Goal: Task Accomplishment & Management: Use online tool/utility

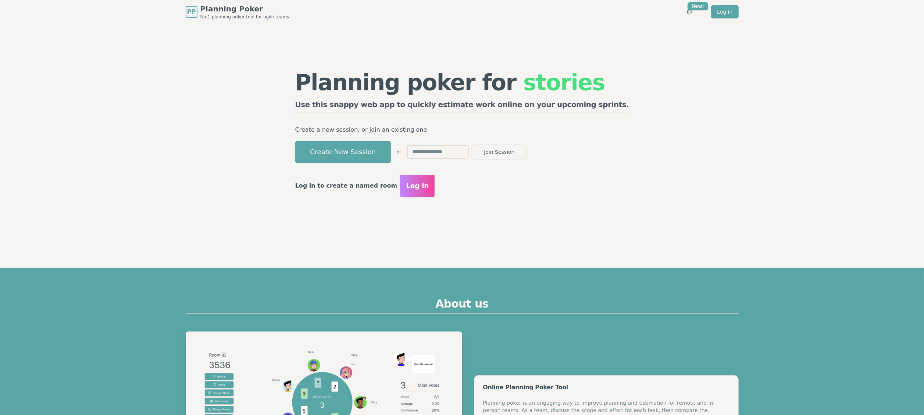
click at [462, 155] on input "text" at bounding box center [438, 151] width 62 height 13
type input "****"
click at [527, 150] on button "Join Session" at bounding box center [499, 151] width 55 height 15
click at [469, 154] on input "****" at bounding box center [438, 151] width 62 height 13
click at [353, 133] on p "Create a new session, or join an existing one" at bounding box center [462, 130] width 334 height 10
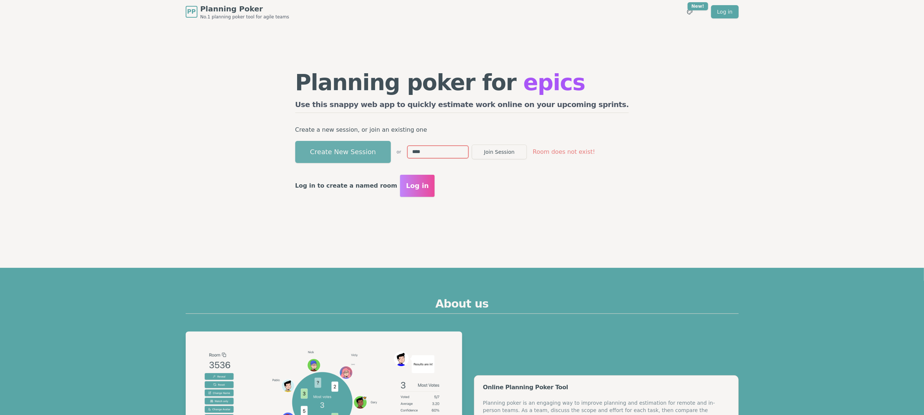
click at [358, 151] on button "Create New Session" at bounding box center [343, 152] width 96 height 22
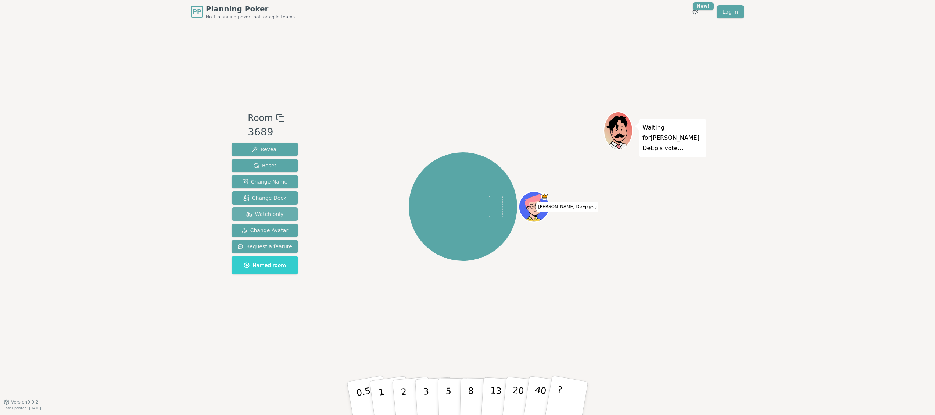
click at [273, 212] on span "Watch only" at bounding box center [264, 213] width 37 height 7
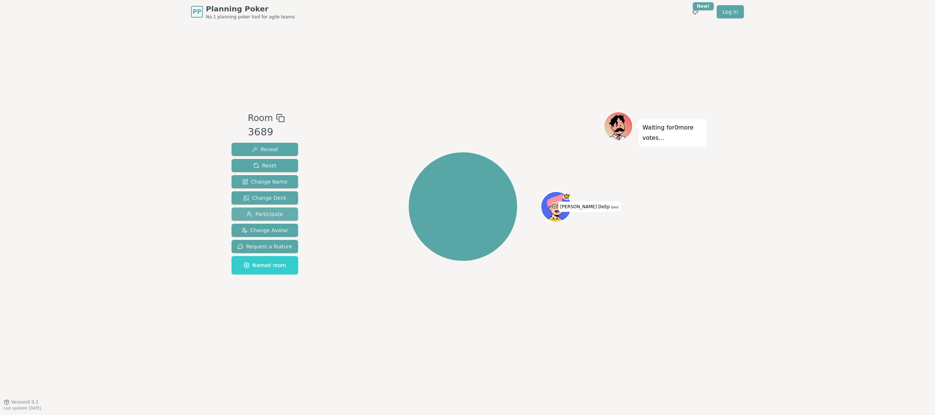
click at [273, 212] on span "Participate" at bounding box center [265, 213] width 36 height 7
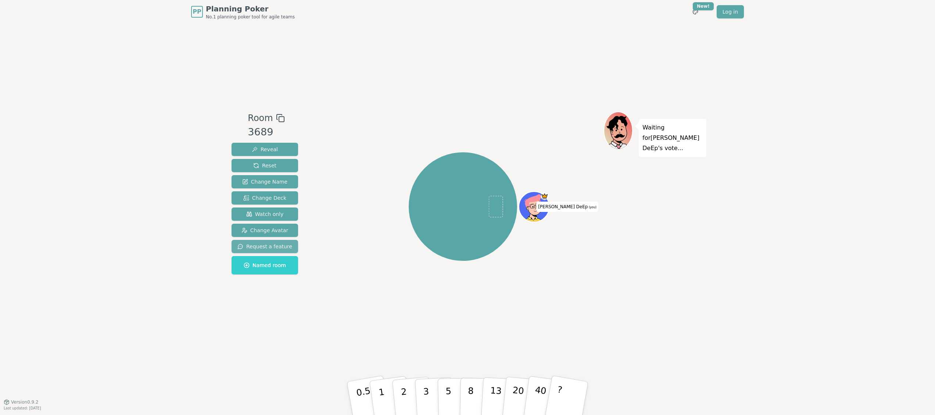
click at [265, 248] on span "Request a feature" at bounding box center [264, 246] width 55 height 7
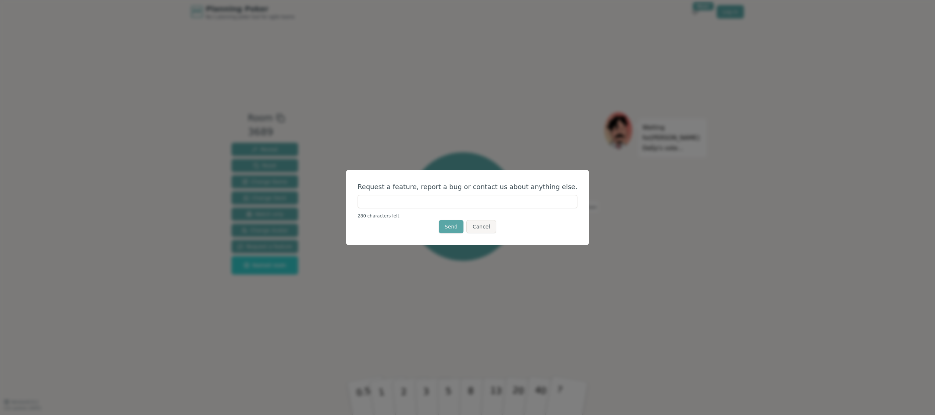
click at [480, 234] on div "Request a feature, report a bug or contact us about anything else. 280 characte…" at bounding box center [467, 207] width 243 height 75
click at [495, 230] on div "Send Cancel" at bounding box center [468, 226] width 220 height 13
click at [495, 229] on div "Send Cancel" at bounding box center [468, 226] width 220 height 13
click at [474, 222] on button "Cancel" at bounding box center [481, 226] width 30 height 13
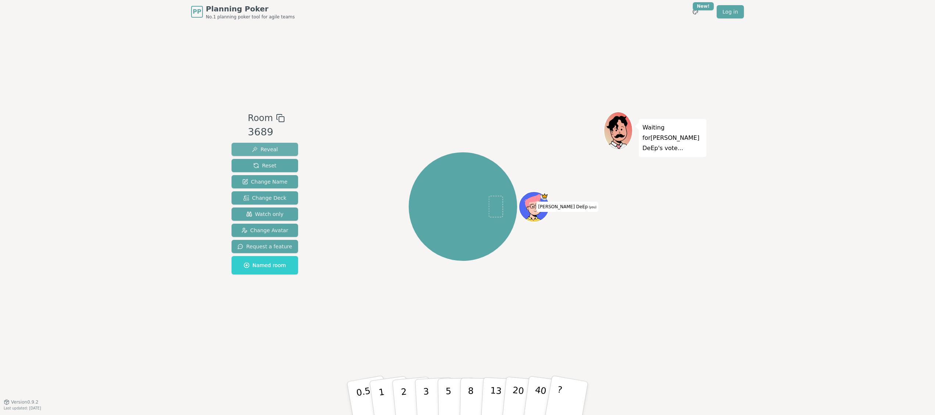
click at [271, 146] on span "Reveal" at bounding box center [265, 149] width 26 height 7
drag, startPoint x: 534, startPoint y: 187, endPoint x: 451, endPoint y: 178, distance: 83.5
click at [535, 187] on img at bounding box center [539, 186] width 9 height 7
click at [275, 165] on button "Reset" at bounding box center [265, 165] width 67 height 13
click at [276, 185] on button "Change Name" at bounding box center [265, 181] width 67 height 13
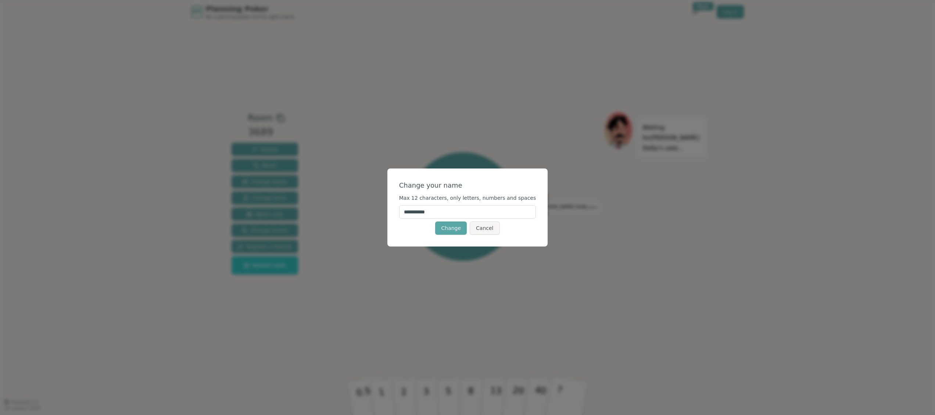
click at [477, 221] on button "Cancel" at bounding box center [485, 227] width 30 height 13
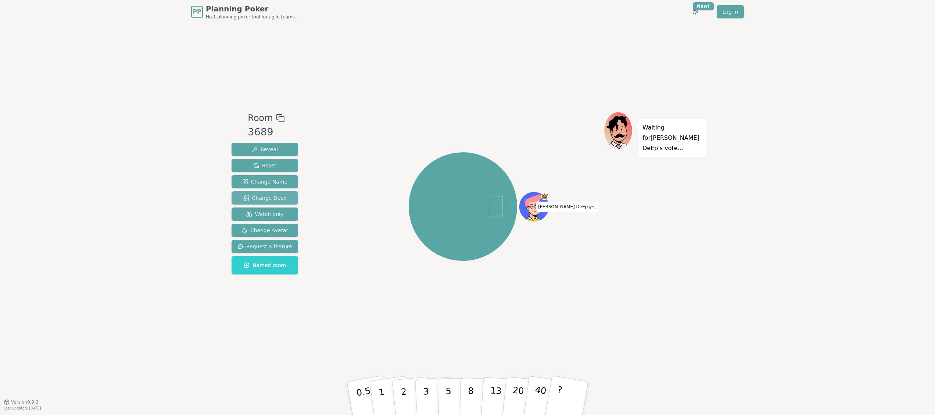
click at [278, 193] on button "Change Deck" at bounding box center [265, 197] width 67 height 13
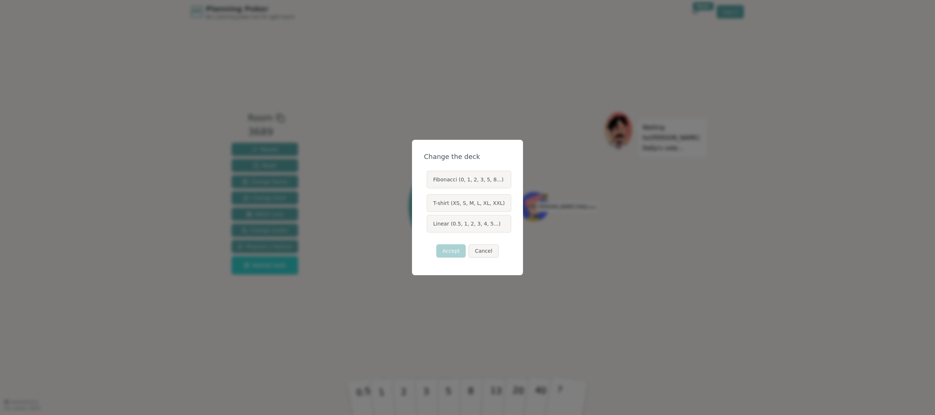
click at [444, 177] on label "Fibonacci (0, 1, 2, 3, 5, 8...)" at bounding box center [469, 180] width 84 height 18
click at [429, 177] on button "Fibonacci (0, 1, 2, 3, 5, 8...)" at bounding box center [426, 179] width 6 height 6
click at [458, 201] on label "T-shirt (XS, S, M, L, XL, XXL)" at bounding box center [469, 203] width 84 height 18
click at [429, 201] on button "T-shirt (XS, S, M, L, XL, XXL)" at bounding box center [426, 203] width 6 height 6
click at [479, 225] on label "Linear (0.5, 1, 2, 3, 4, 5...)" at bounding box center [469, 224] width 84 height 18
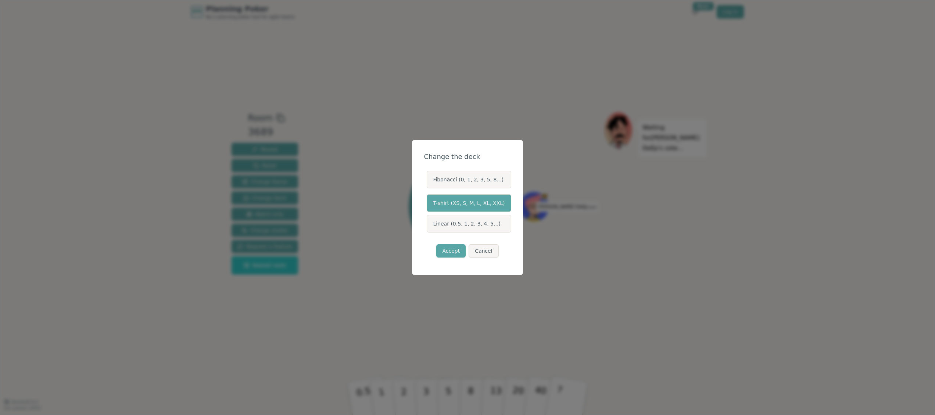
click at [454, 217] on label "Linear (0.5, 1, 2, 3, 4, 5...)" at bounding box center [469, 224] width 84 height 18
click at [429, 221] on button "Linear (0.5, 1, 2, 3, 4, 5...)" at bounding box center [426, 224] width 6 height 6
click at [449, 251] on button "Accept" at bounding box center [450, 250] width 29 height 13
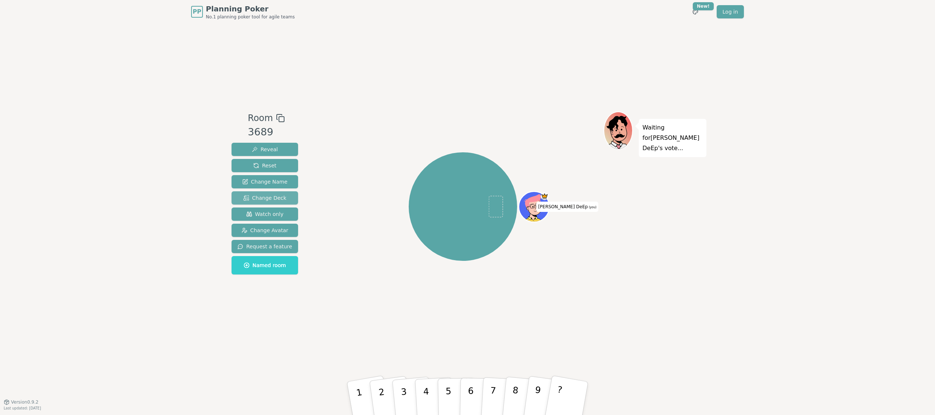
click at [276, 197] on span "Change Deck" at bounding box center [264, 197] width 43 height 7
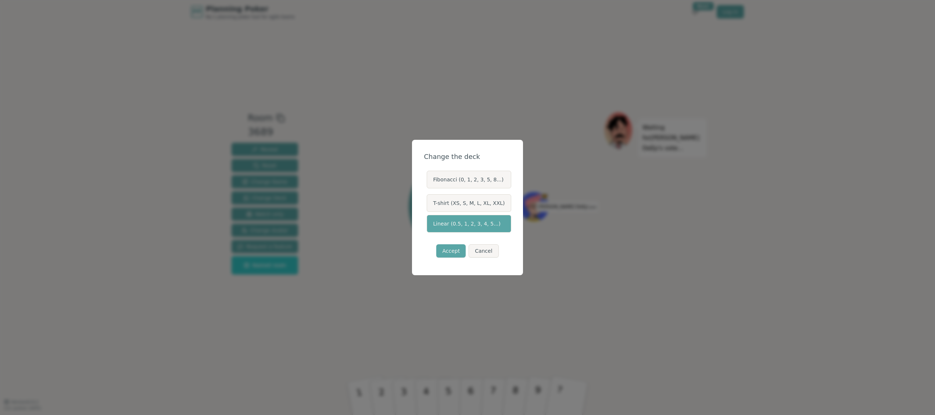
click at [468, 176] on label "Fibonacci (0, 1, 2, 3, 5, 8...)" at bounding box center [469, 180] width 84 height 18
click at [429, 176] on button "Fibonacci (0, 1, 2, 3, 5, 8...)" at bounding box center [426, 179] width 6 height 6
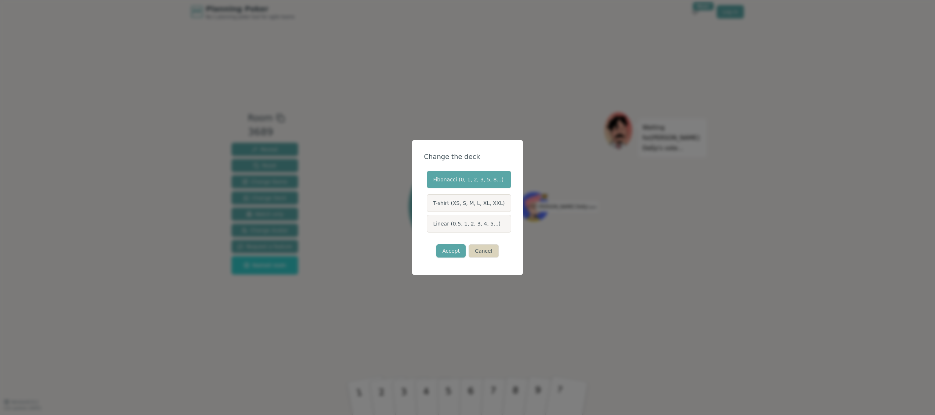
click at [490, 249] on button "Cancel" at bounding box center [484, 250] width 30 height 13
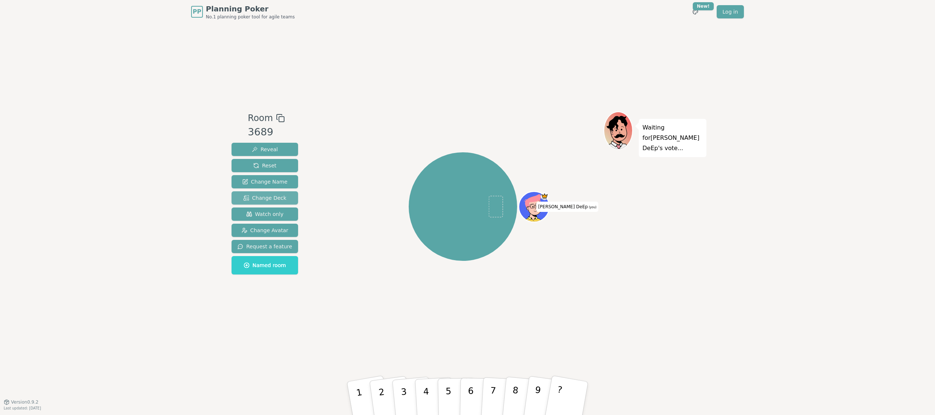
click at [278, 200] on span "Change Deck" at bounding box center [264, 197] width 43 height 7
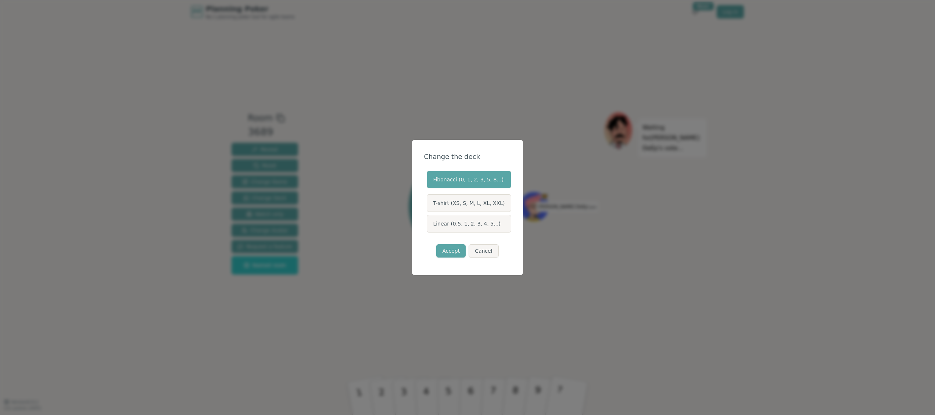
click at [446, 219] on label "Linear (0.5, 1, 2, 3, 4, 5...)" at bounding box center [469, 224] width 84 height 18
click at [429, 221] on button "Linear (0.5, 1, 2, 3, 4, 5...)" at bounding box center [426, 224] width 6 height 6
click at [446, 254] on button "Accept" at bounding box center [450, 250] width 29 height 13
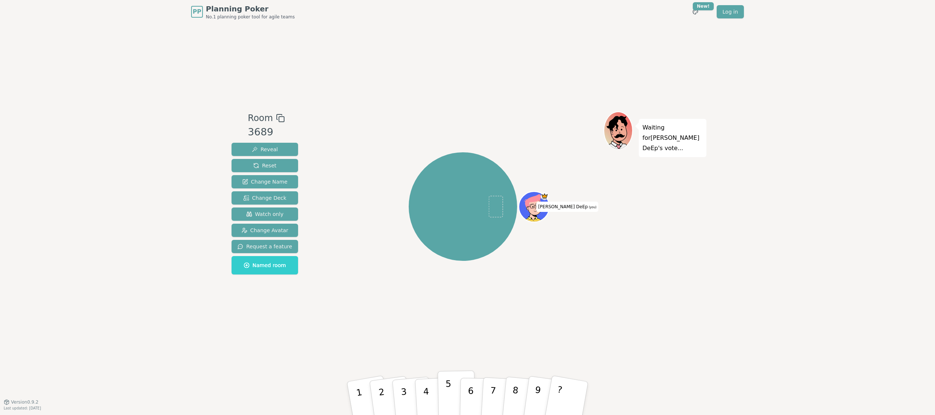
click at [440, 398] on button "5" at bounding box center [457, 398] width 38 height 56
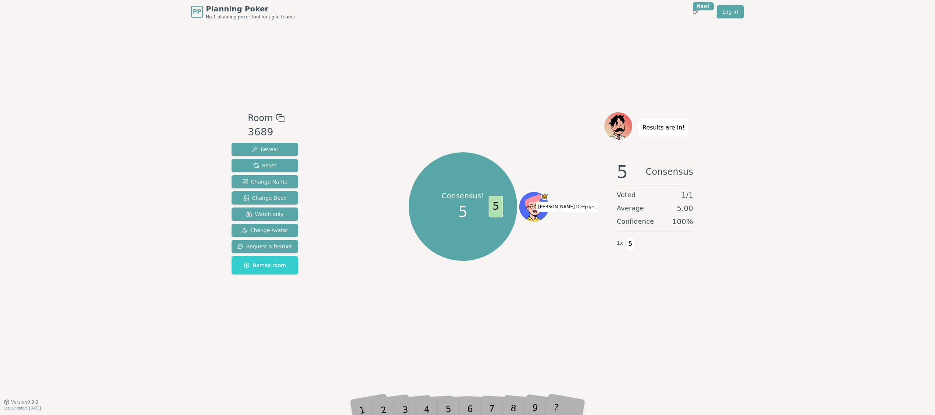
click at [407, 398] on div "3" at bounding box center [412, 398] width 24 height 28
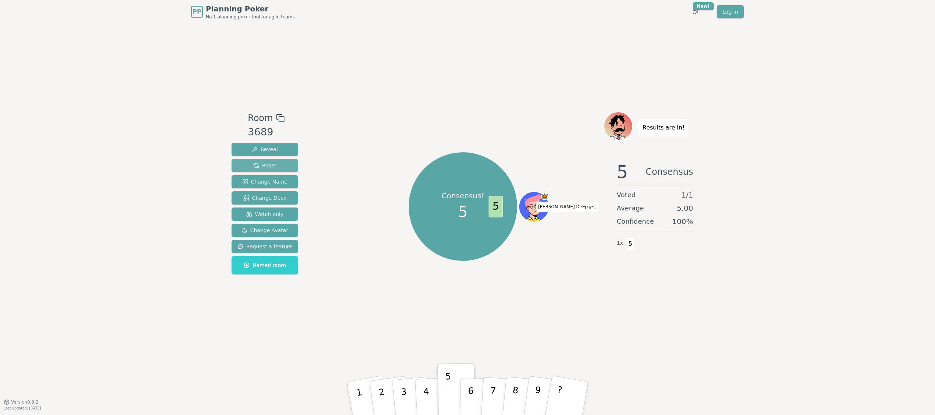
click at [274, 161] on button "Reset" at bounding box center [265, 165] width 67 height 13
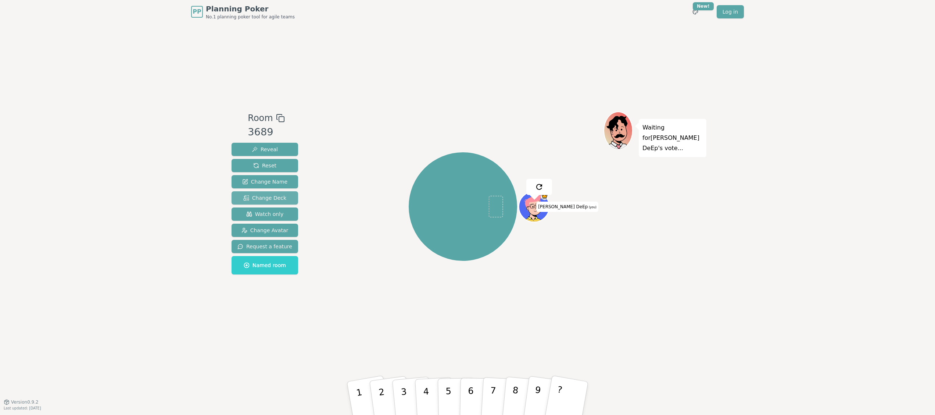
click at [262, 197] on span "Change Deck" at bounding box center [264, 197] width 43 height 7
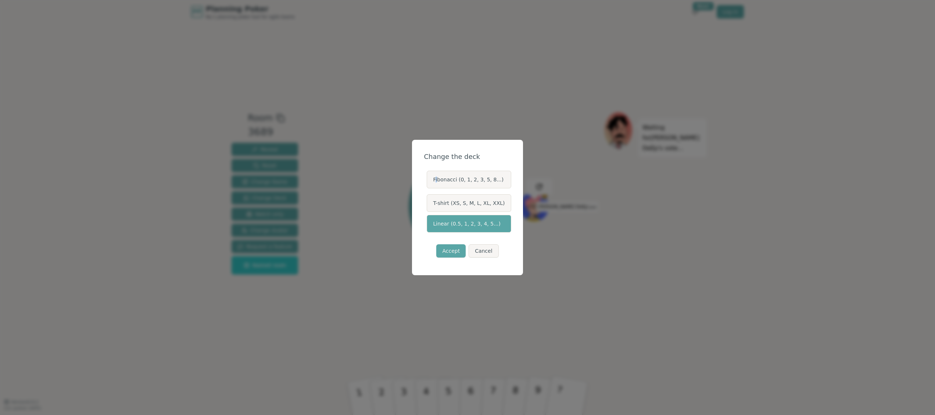
click at [440, 172] on label "Fibonacci (0, 1, 2, 3, 5, 8...)" at bounding box center [469, 180] width 84 height 18
drag, startPoint x: 440, startPoint y: 172, endPoint x: 456, endPoint y: 184, distance: 19.8
click at [456, 184] on label "Fibonacci (0, 1, 2, 3, 5, 8...)" at bounding box center [469, 180] width 84 height 18
click at [429, 182] on button "Fibonacci (0, 1, 2, 3, 5, 8...)" at bounding box center [426, 179] width 6 height 6
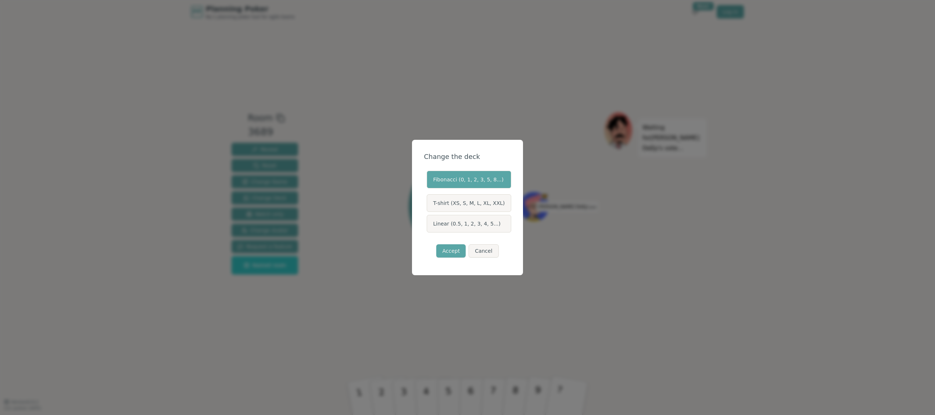
click at [453, 209] on label "T-shirt (XS, S, M, L, XL, XXL)" at bounding box center [469, 203] width 84 height 18
click at [429, 206] on button "T-shirt (XS, S, M, L, XL, XXL)" at bounding box center [426, 203] width 6 height 6
drag, startPoint x: 452, startPoint y: 247, endPoint x: 452, endPoint y: 252, distance: 5.1
click at [452, 252] on button "Accept" at bounding box center [450, 250] width 29 height 13
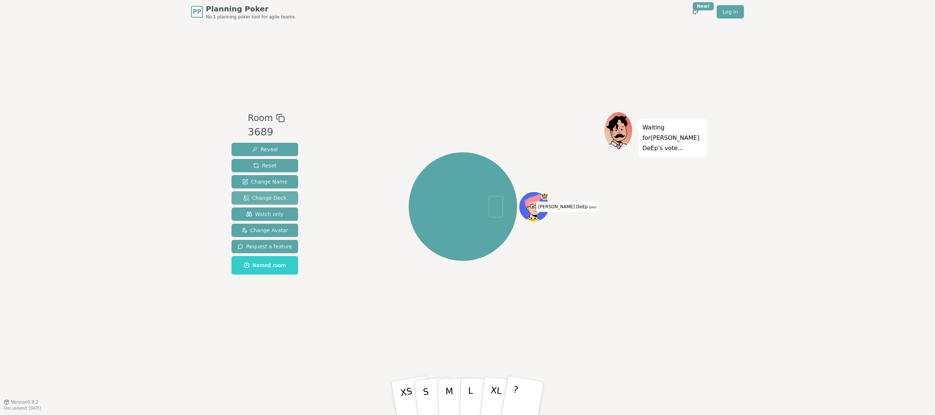
click at [278, 192] on button "Change Deck" at bounding box center [265, 197] width 67 height 13
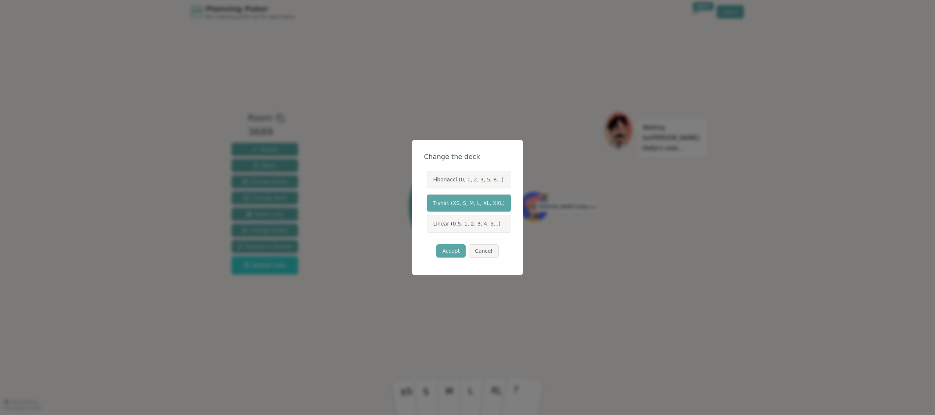
click at [453, 182] on label "Fibonacci (0, 1, 2, 3, 5, 8...)" at bounding box center [469, 180] width 84 height 18
click at [429, 182] on button "Fibonacci (0, 1, 2, 3, 5, 8...)" at bounding box center [426, 179] width 6 height 6
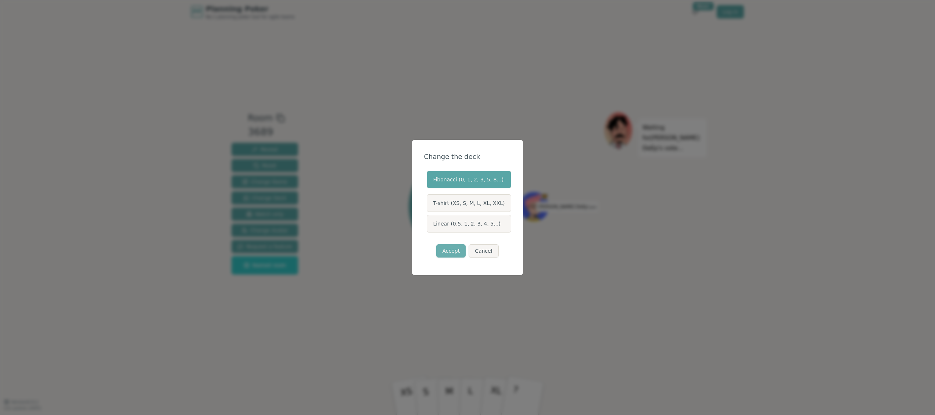
click at [460, 247] on button "Accept" at bounding box center [450, 250] width 29 height 13
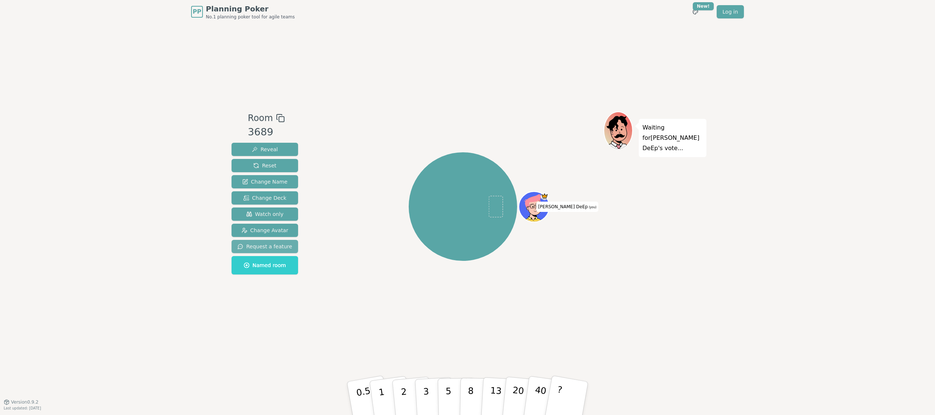
click at [270, 240] on button "Request a feature" at bounding box center [265, 246] width 67 height 13
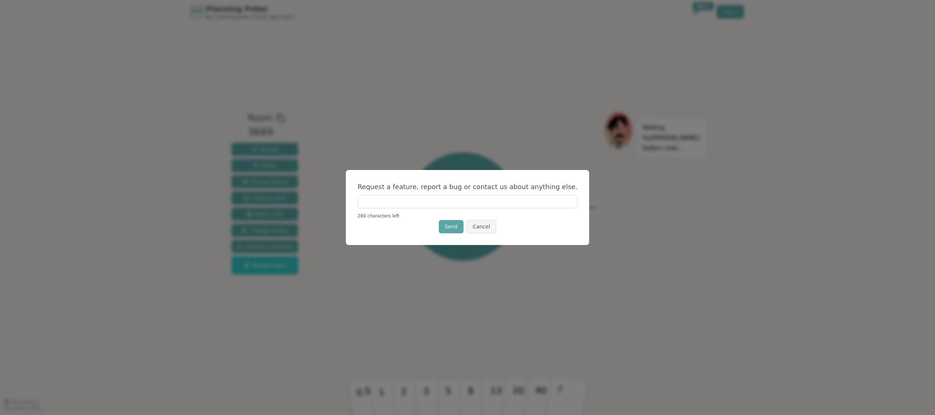
click at [484, 232] on button "Cancel" at bounding box center [481, 226] width 30 height 13
